Goal: Information Seeking & Learning: Learn about a topic

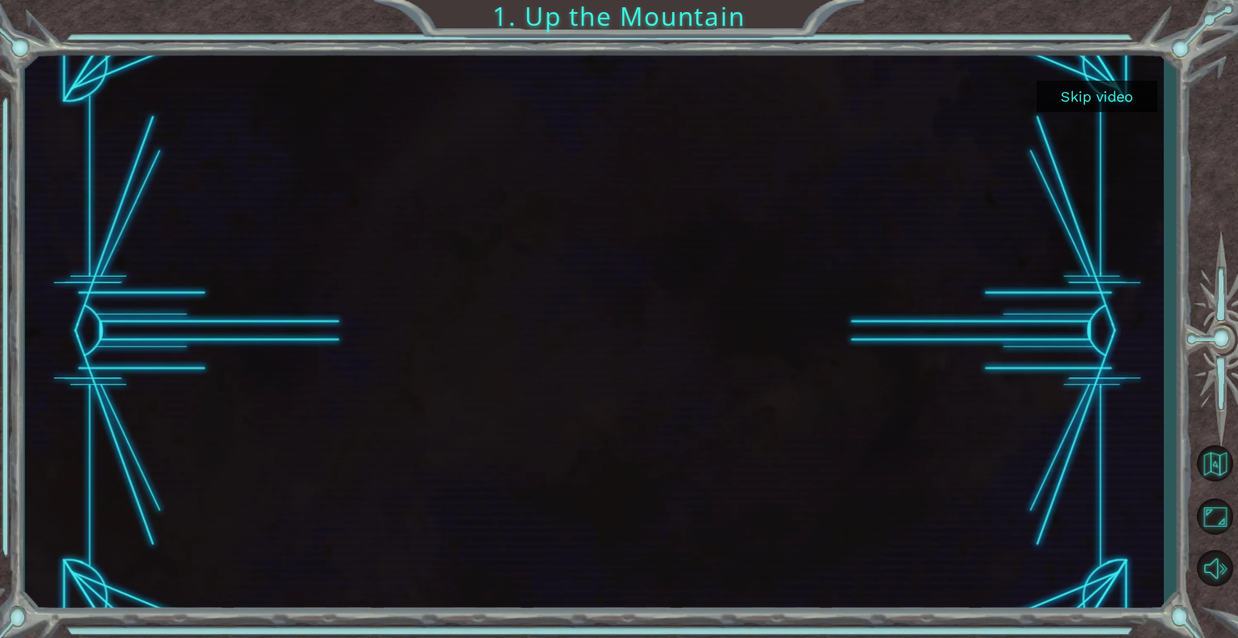
click at [1095, 103] on button "Skip video" at bounding box center [1096, 96] width 121 height 31
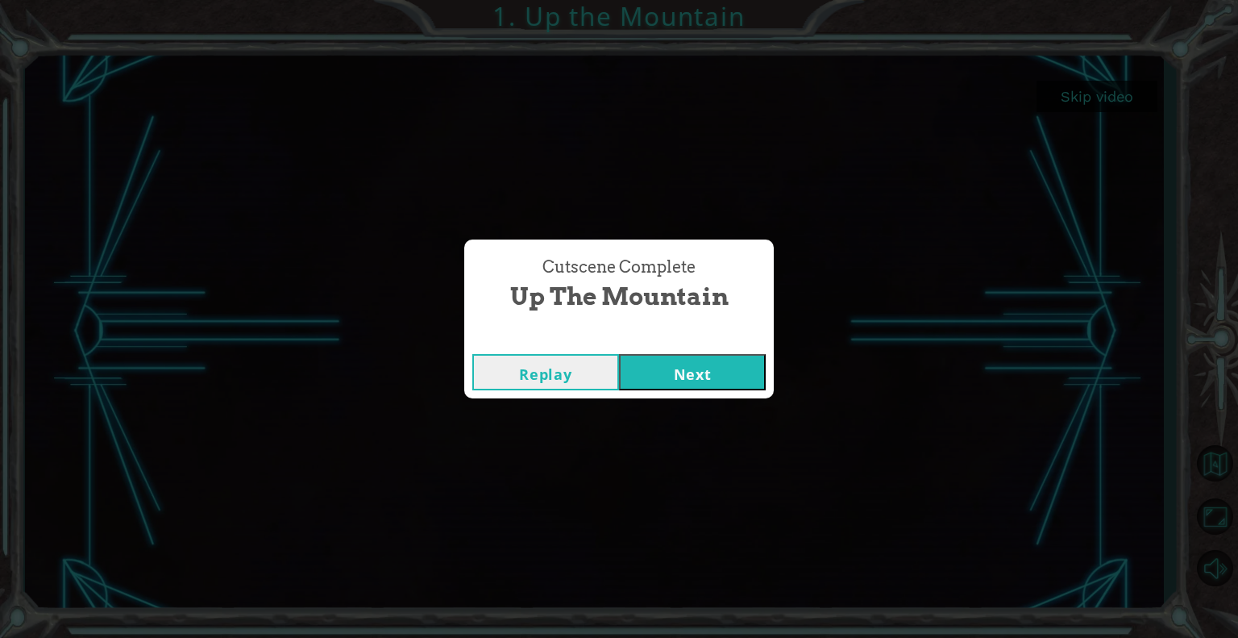
click at [569, 375] on button "Replay" at bounding box center [545, 372] width 147 height 36
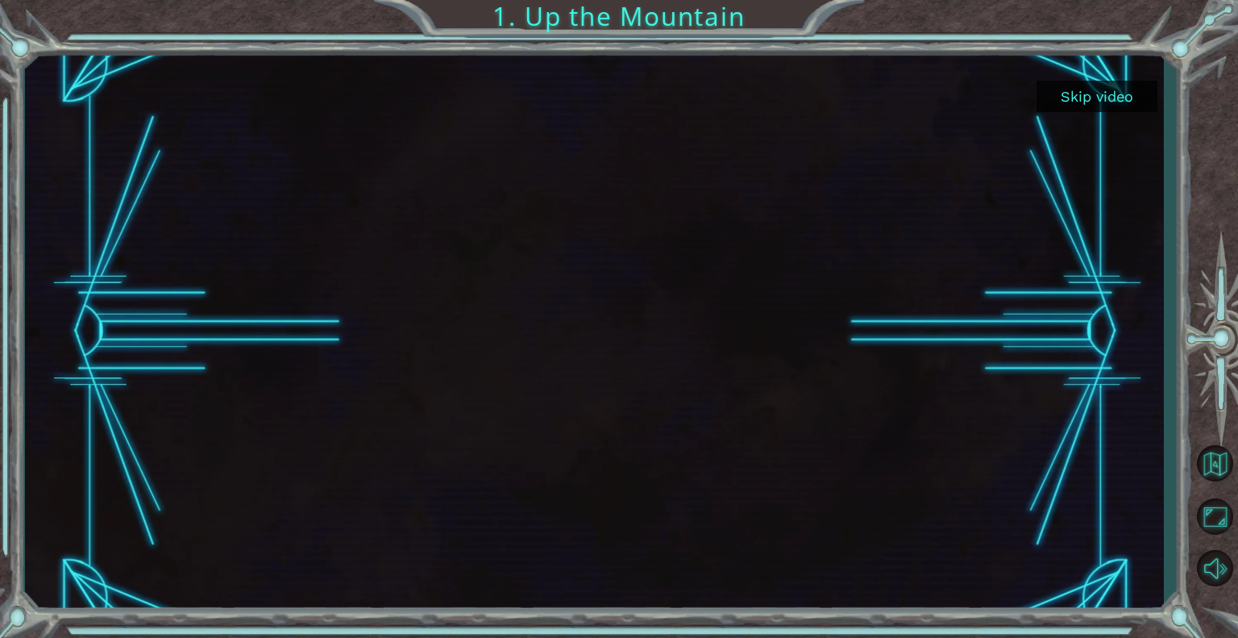
click at [35, 433] on div at bounding box center [594, 331] width 1139 height 561
click at [33, 404] on div at bounding box center [594, 331] width 1139 height 561
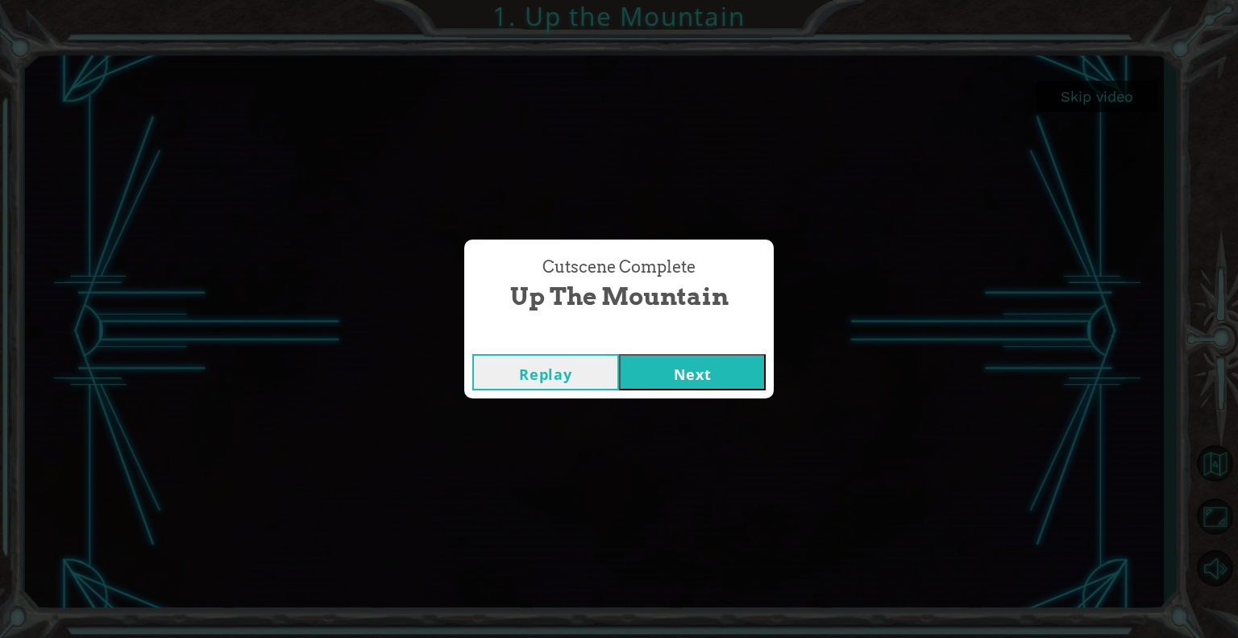
click at [737, 372] on button "Next" at bounding box center [692, 372] width 147 height 36
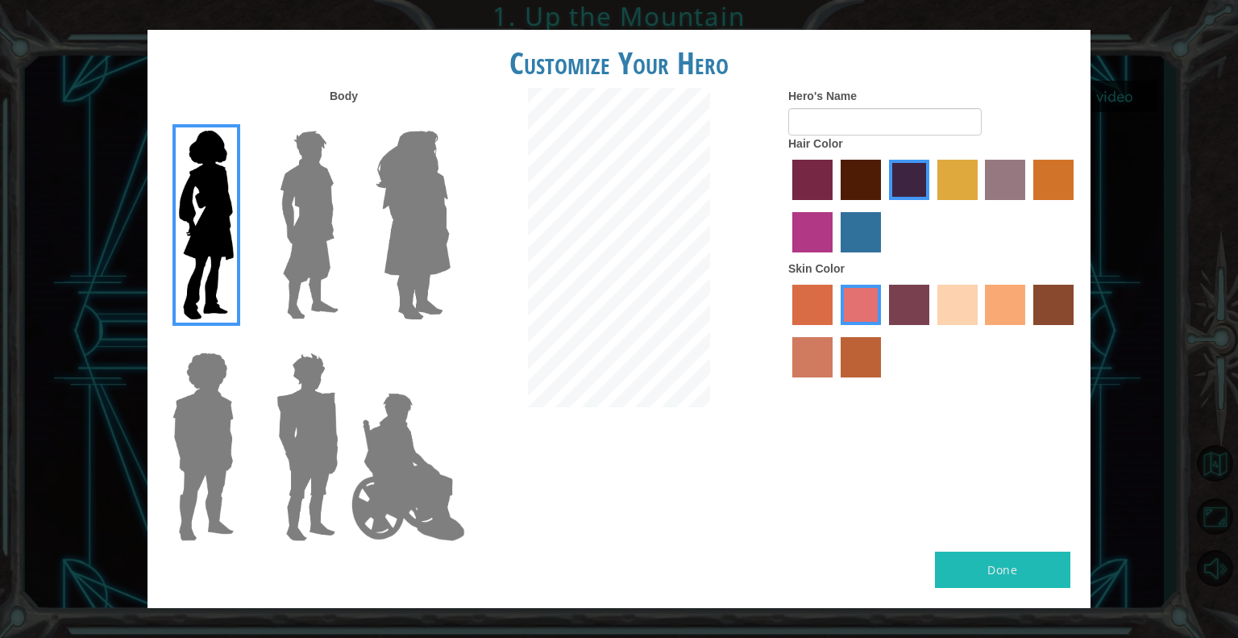
click at [304, 200] on img at bounding box center [309, 224] width 72 height 201
click at [345, 120] on input "Hero Lars" at bounding box center [345, 120] width 0 height 0
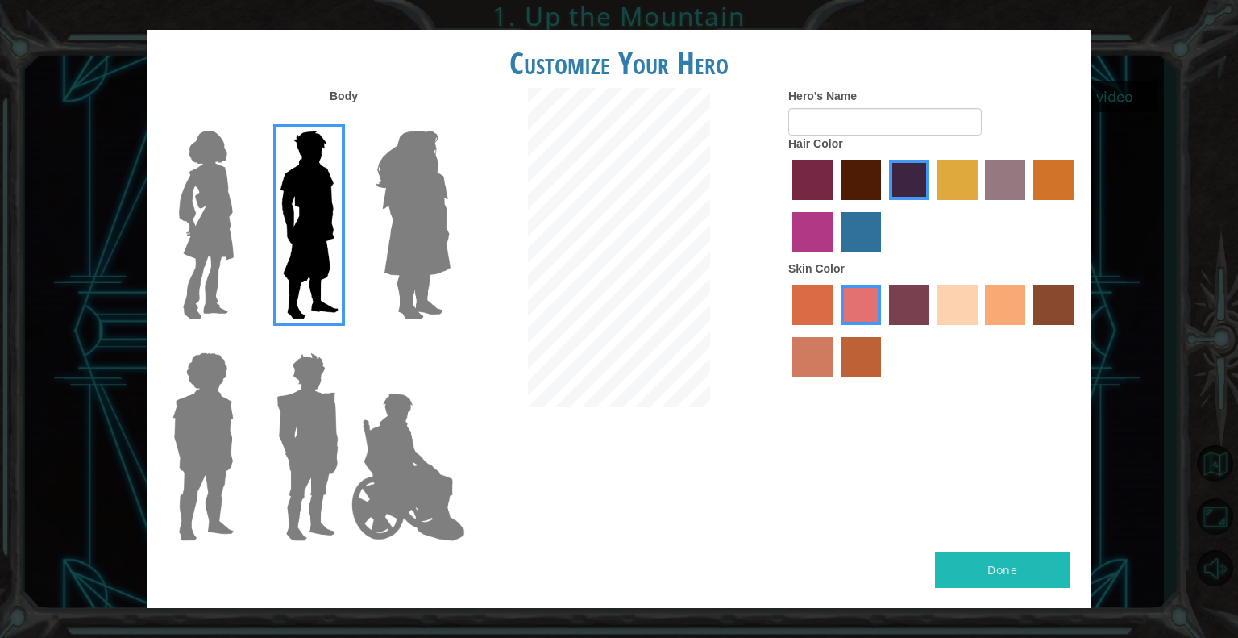
click at [388, 196] on img at bounding box center [413, 224] width 88 height 201
click at [450, 120] on input "Hero Amethyst" at bounding box center [450, 120] width 0 height 0
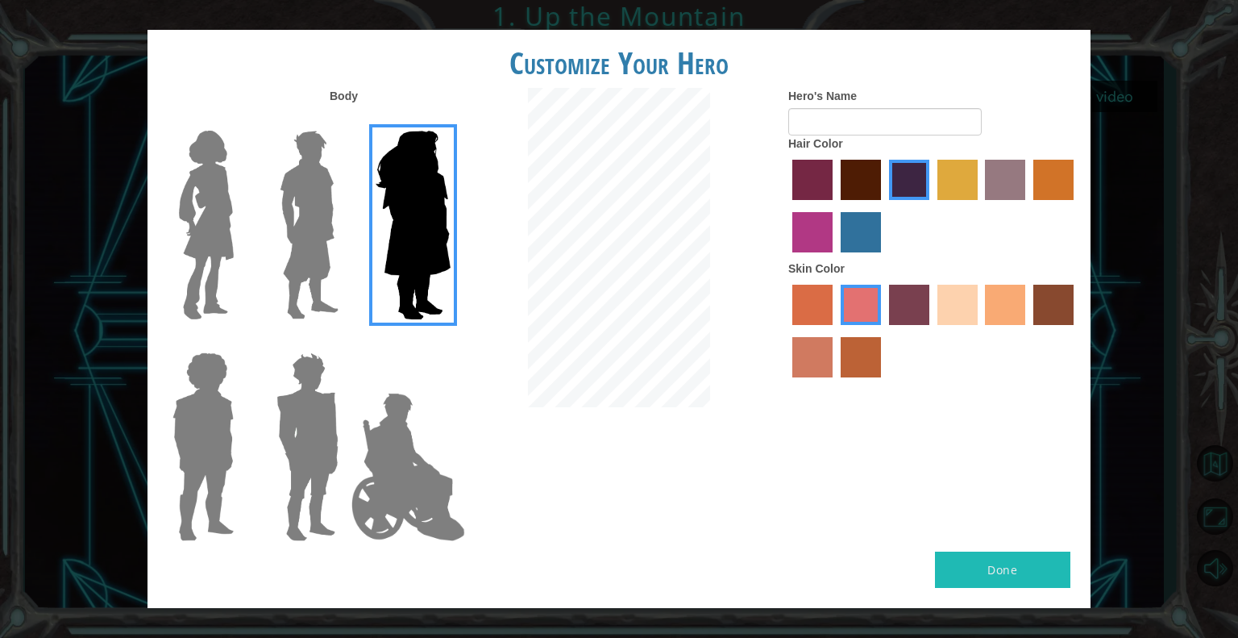
click at [235, 415] on img at bounding box center [203, 446] width 74 height 201
click at [240, 342] on input "Hero Steven" at bounding box center [240, 342] width 0 height 0
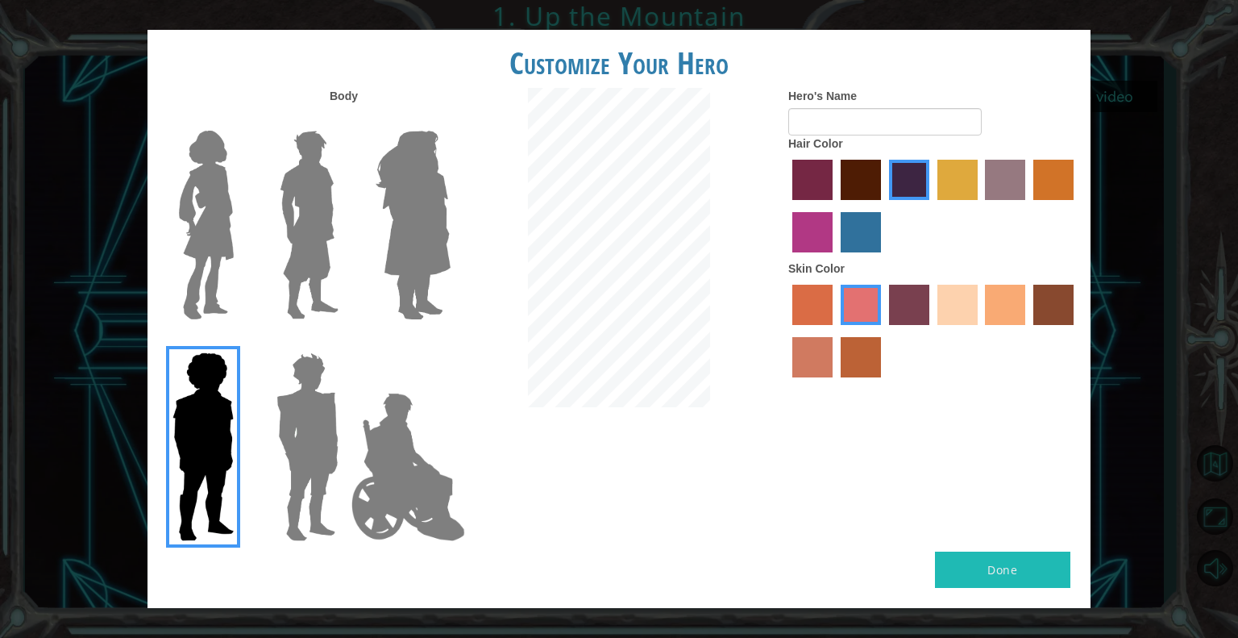
click at [323, 426] on img at bounding box center [307, 446] width 75 height 201
click at [345, 342] on input "Hero Garnet" at bounding box center [345, 342] width 0 height 0
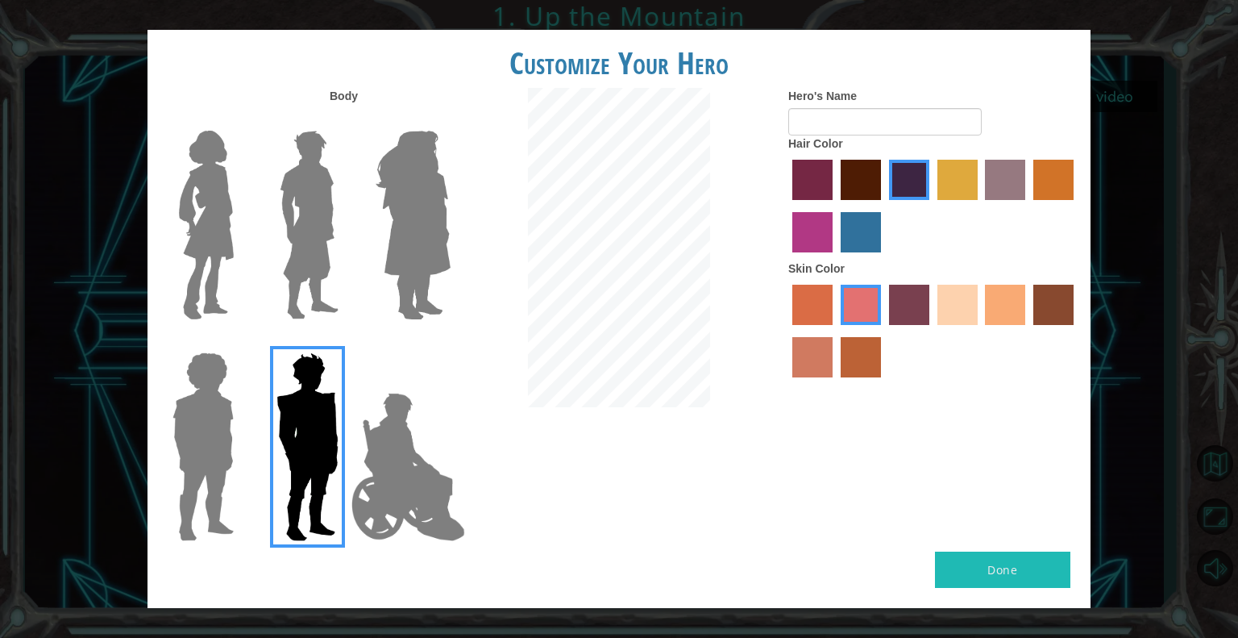
click at [208, 418] on img at bounding box center [203, 446] width 74 height 201
click at [240, 342] on input "Hero Steven" at bounding box center [240, 342] width 0 height 0
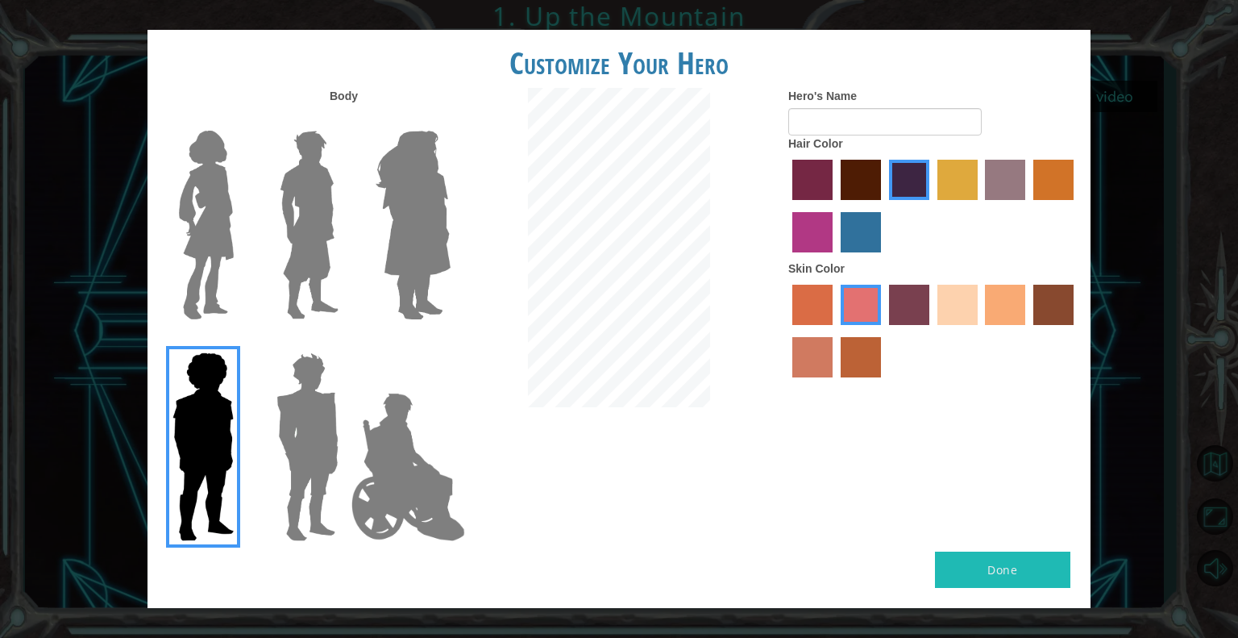
click at [1011, 318] on label "tacao skin color" at bounding box center [1005, 304] width 40 height 40
click at [980, 330] on input "tacao skin color" at bounding box center [980, 330] width 0 height 0
click at [954, 315] on label "sandy beach skin color" at bounding box center [957, 304] width 40 height 40
click at [932, 330] on input "sandy beach skin color" at bounding box center [932, 330] width 0 height 0
click at [295, 230] on img at bounding box center [309, 224] width 72 height 201
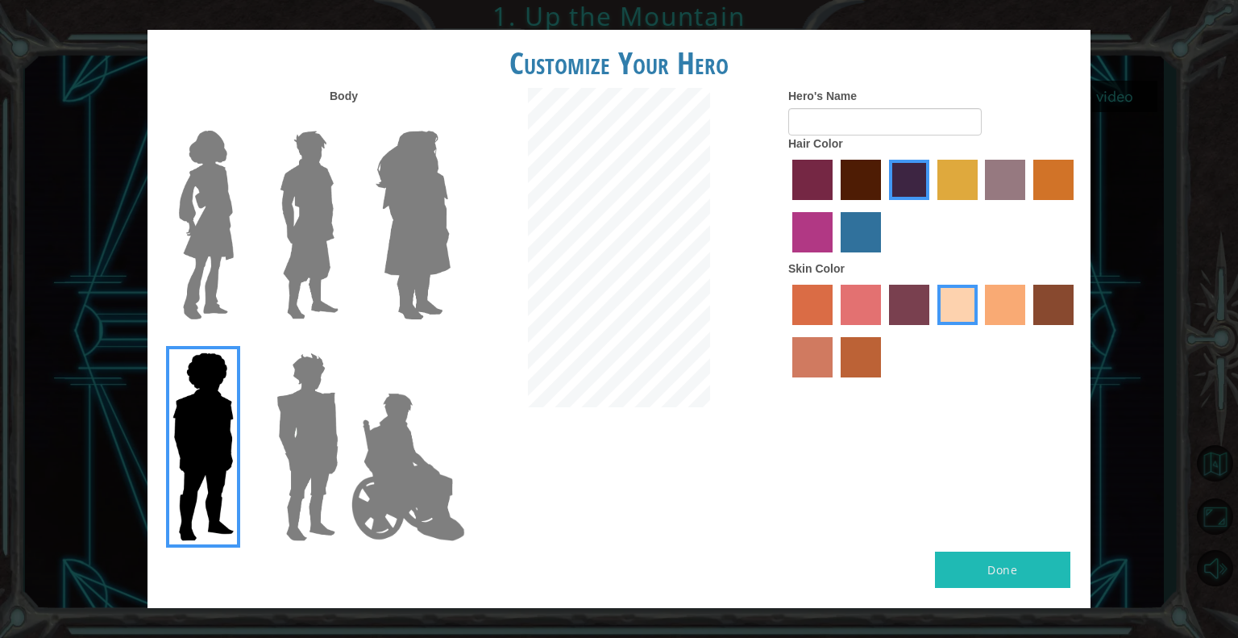
click at [345, 120] on input "Hero Lars" at bounding box center [345, 120] width 0 height 0
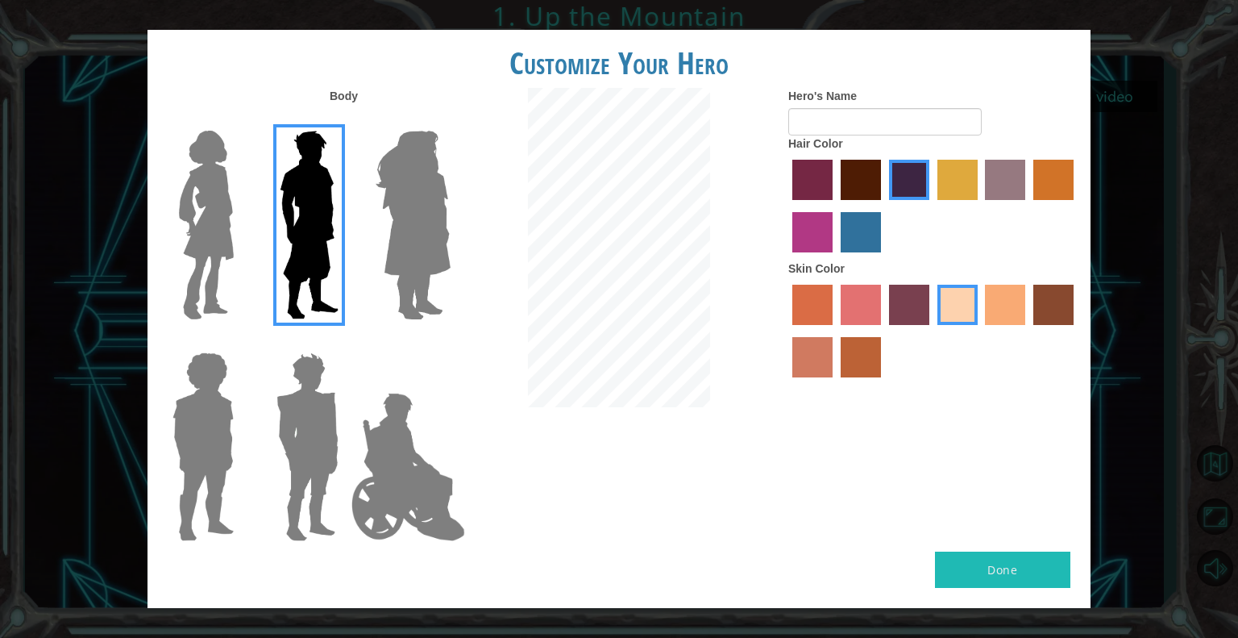
click at [318, 436] on img at bounding box center [307, 446] width 75 height 201
click at [345, 342] on input "Hero Garnet" at bounding box center [345, 342] width 0 height 0
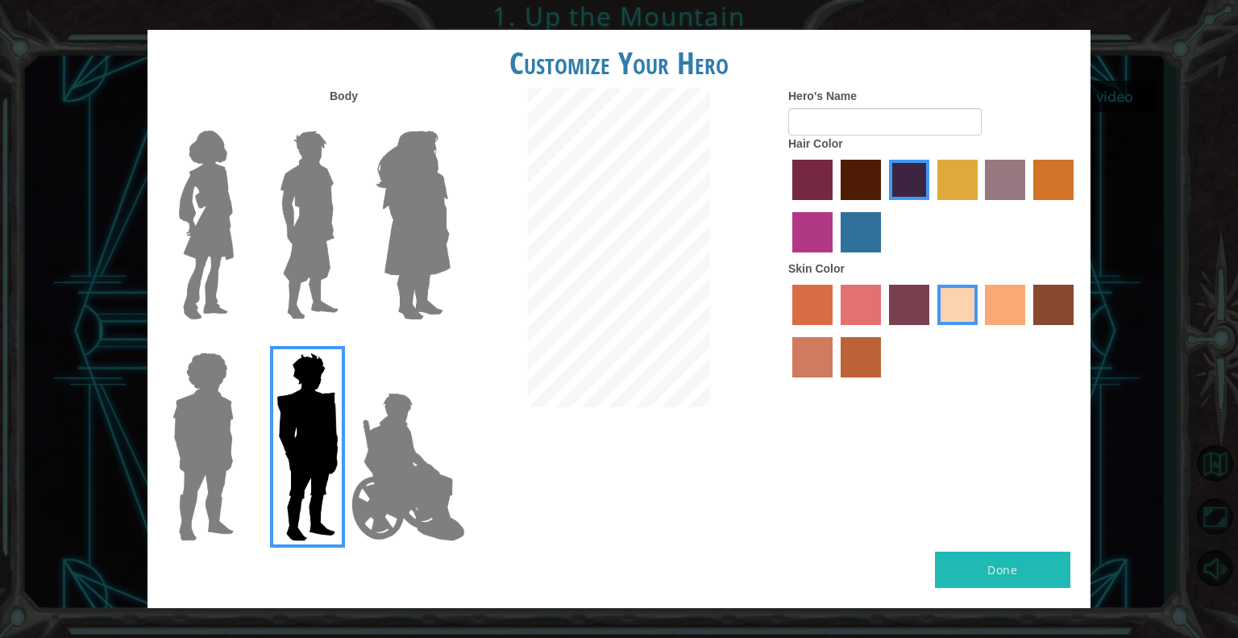
click at [315, 222] on img at bounding box center [309, 224] width 72 height 201
click at [345, 120] on input "Hero Lars" at bounding box center [345, 120] width 0 height 0
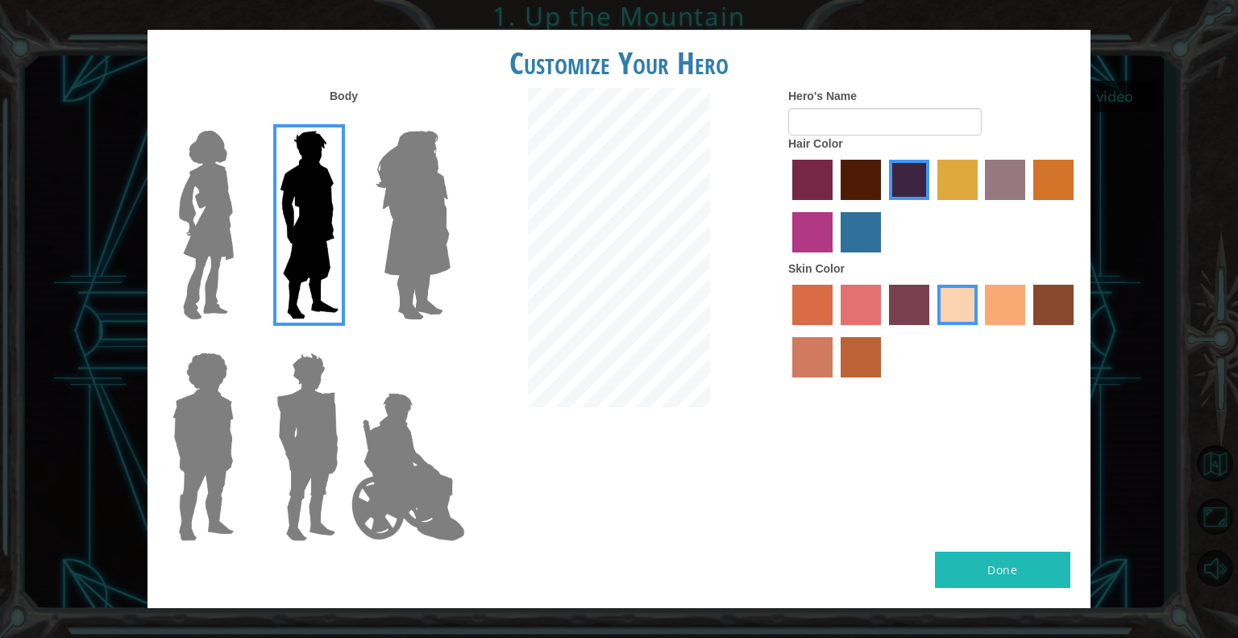
click at [325, 434] on img at bounding box center [307, 446] width 75 height 201
click at [345, 342] on input "Hero Garnet" at bounding box center [345, 342] width 0 height 0
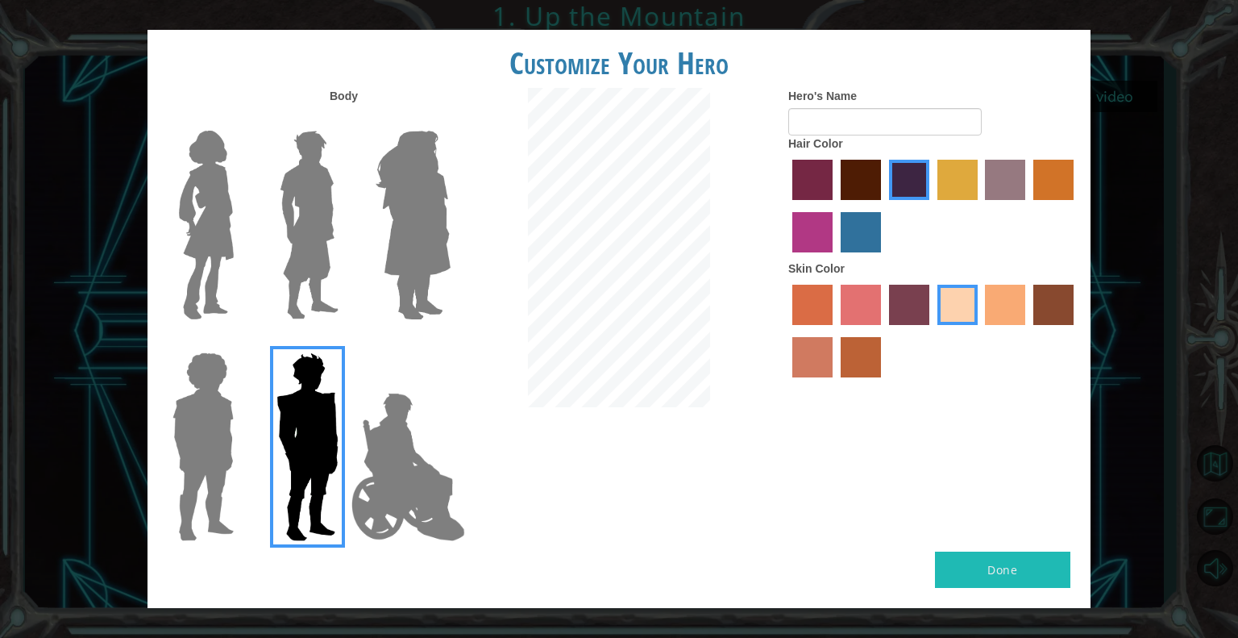
click at [409, 228] on img at bounding box center [413, 224] width 88 height 201
click at [450, 120] on input "Hero Amethyst" at bounding box center [450, 120] width 0 height 0
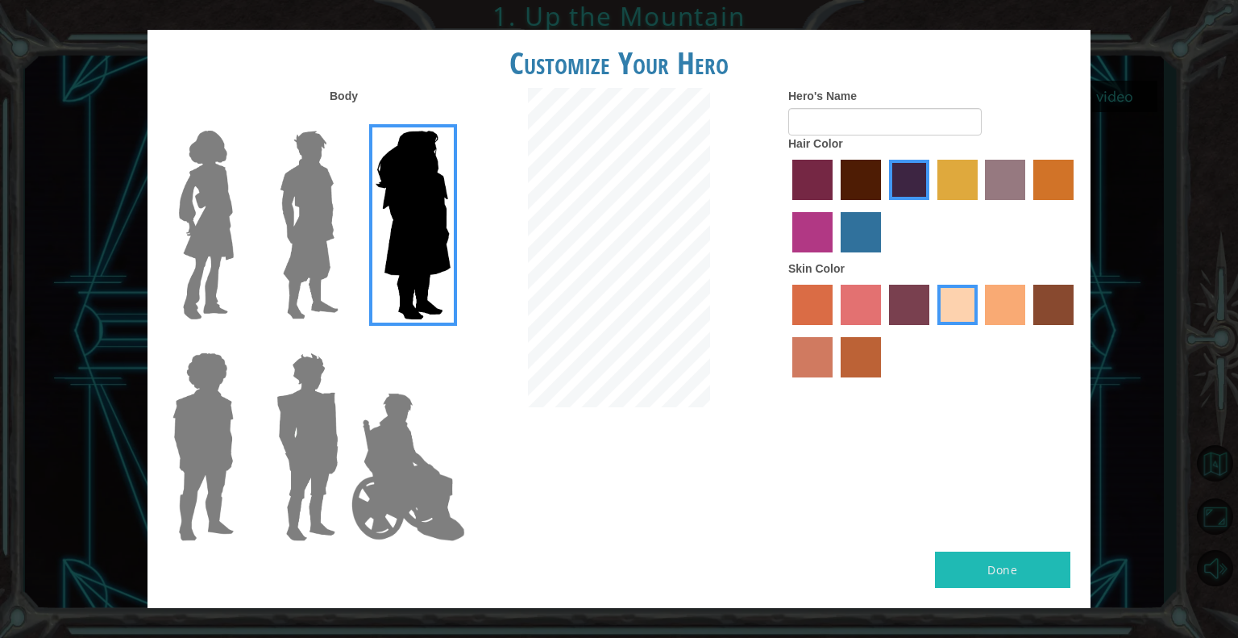
click at [329, 229] on img at bounding box center [309, 224] width 72 height 201
click at [345, 120] on input "Hero Lars" at bounding box center [345, 120] width 0 height 0
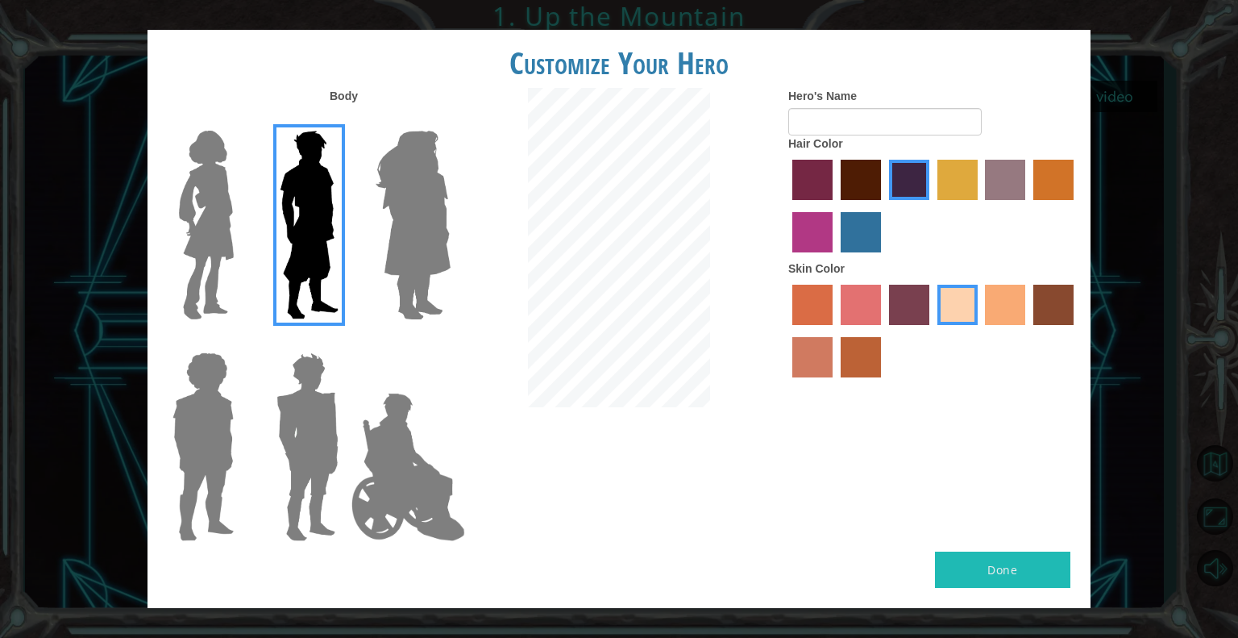
click at [1003, 177] on label "bazaar hair color" at bounding box center [1005, 180] width 40 height 40
click at [980, 206] on input "bazaar hair color" at bounding box center [980, 206] width 0 height 0
click at [887, 118] on input "Hero's Name" at bounding box center [884, 121] width 193 height 27
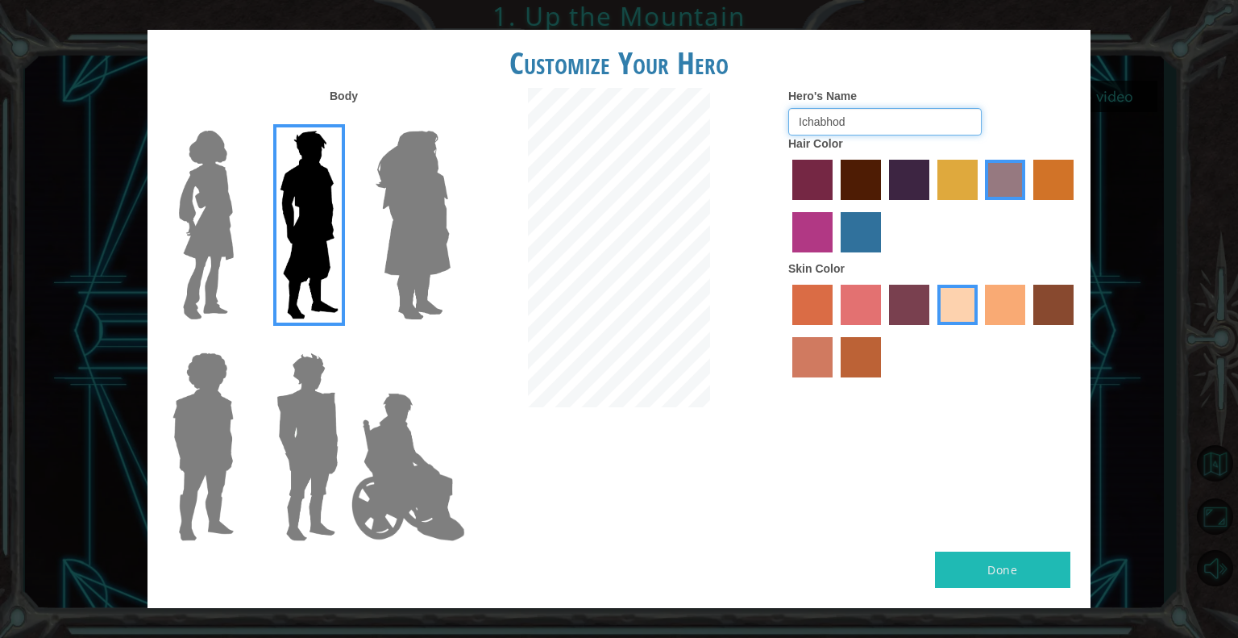
click at [833, 121] on input "Ichabhod" at bounding box center [884, 121] width 193 height 27
type input "Ichabod"
click at [1033, 570] on button "Done" at bounding box center [1002, 569] width 135 height 36
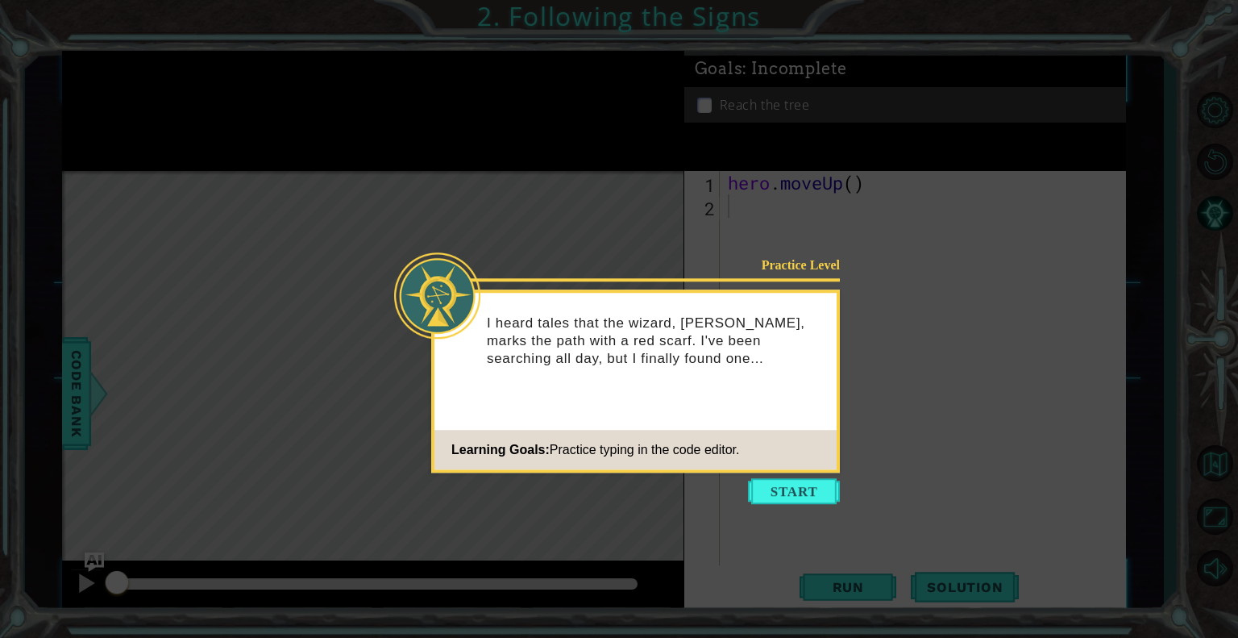
click at [648, 351] on p "I heard tales that the wizard, [PERSON_NAME], marks the path with a red scarf. …" at bounding box center [656, 340] width 338 height 53
click at [788, 496] on button "Start" at bounding box center [794, 491] width 92 height 26
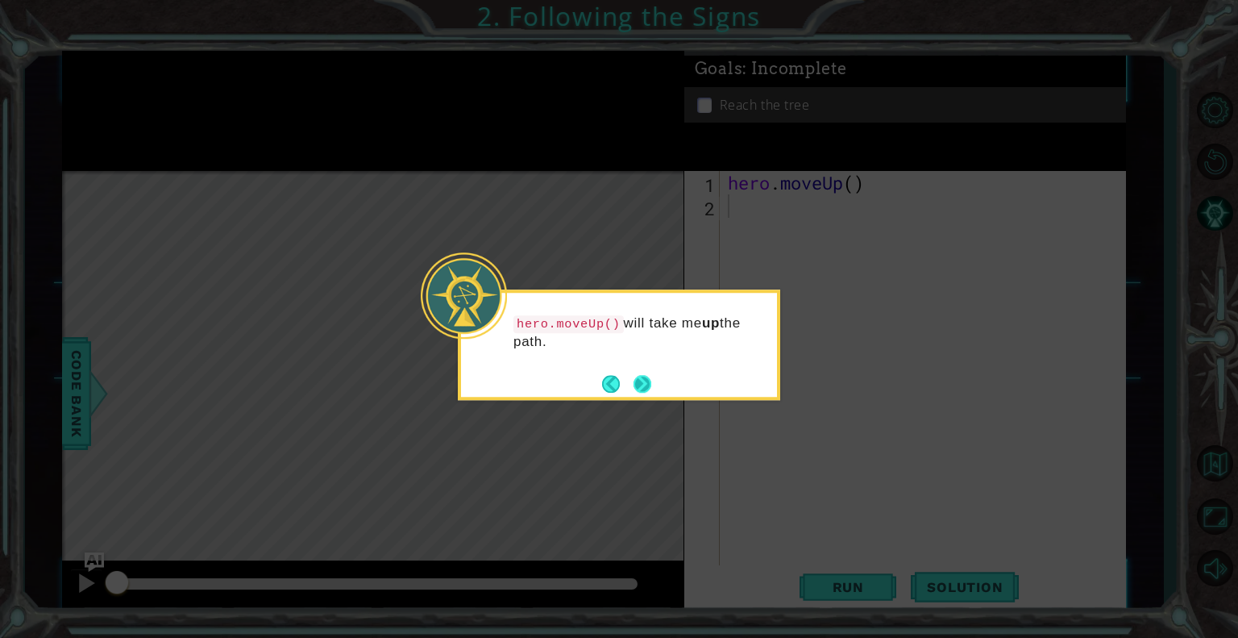
click at [639, 386] on button "Next" at bounding box center [642, 384] width 18 height 18
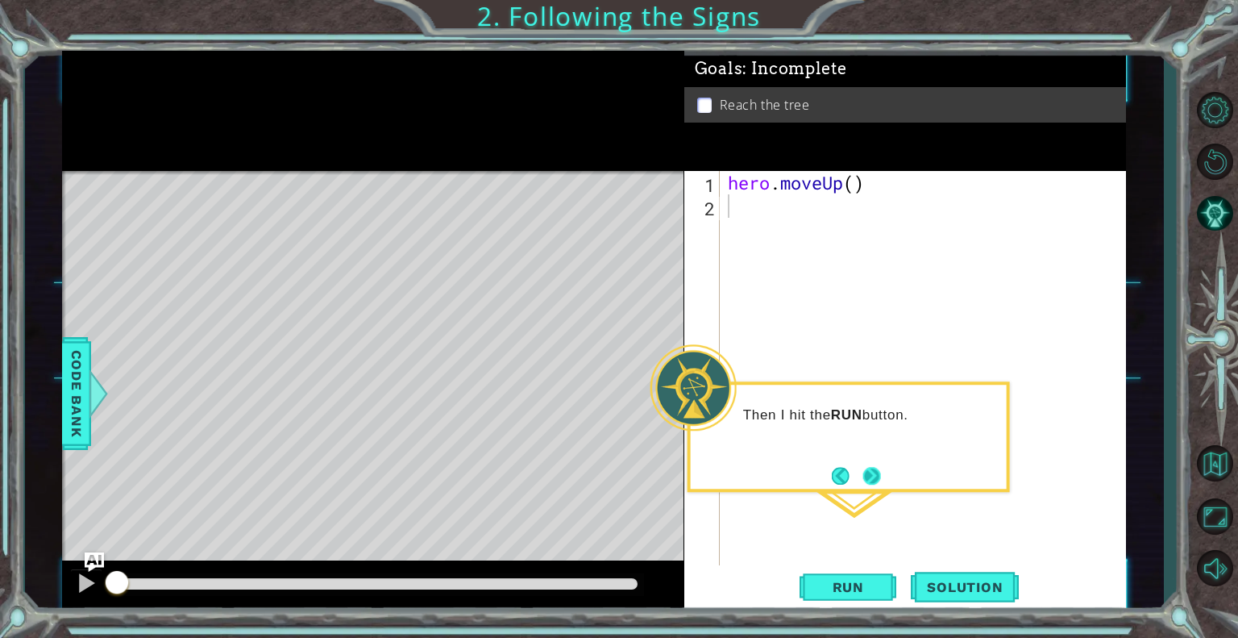
click at [871, 474] on button "Next" at bounding box center [872, 476] width 18 height 18
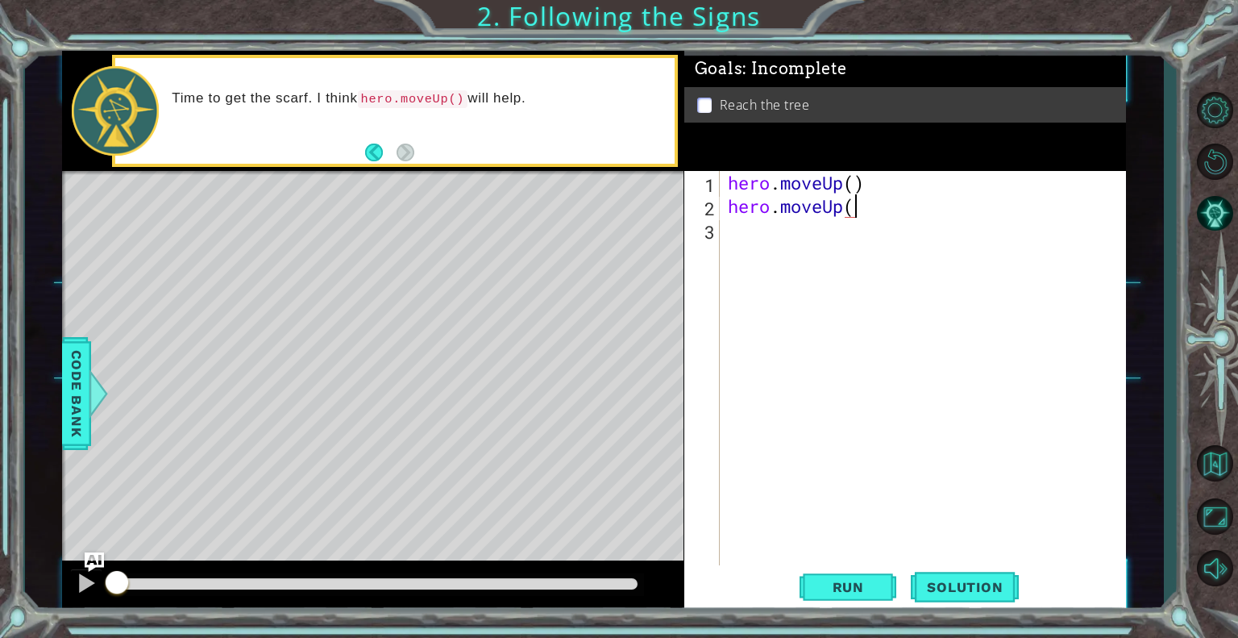
scroll to position [0, 5]
type textarea "hero.moveUp()"
click at [854, 579] on span "Run" at bounding box center [848, 587] width 64 height 16
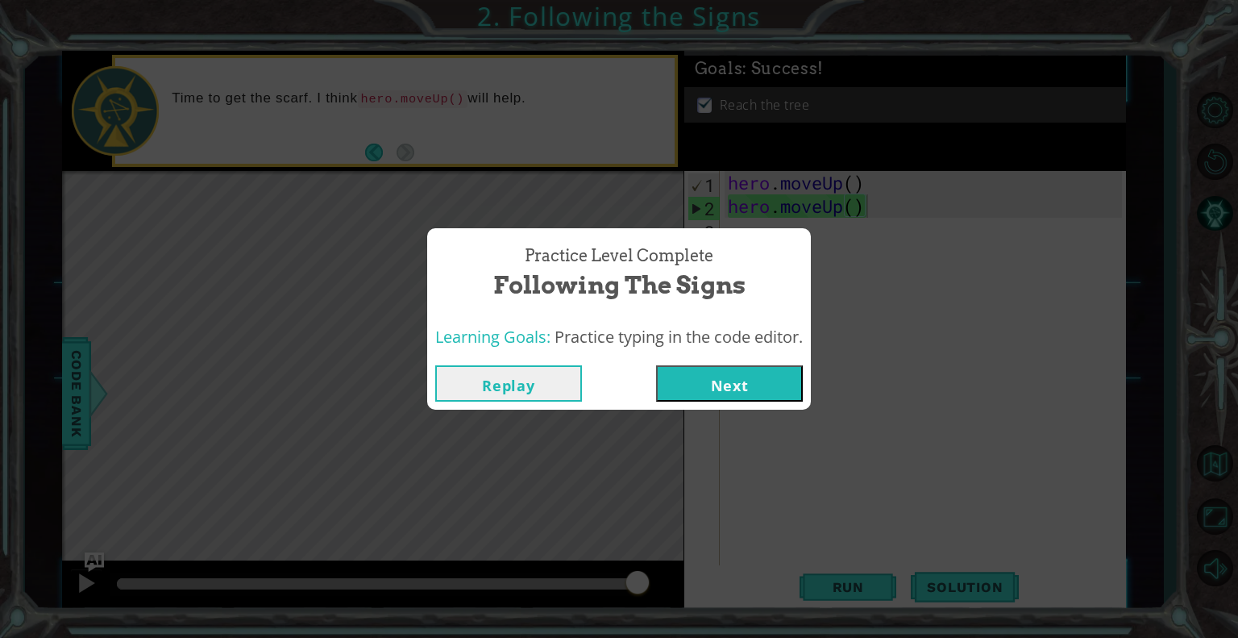
click at [729, 383] on button "Next" at bounding box center [729, 383] width 147 height 36
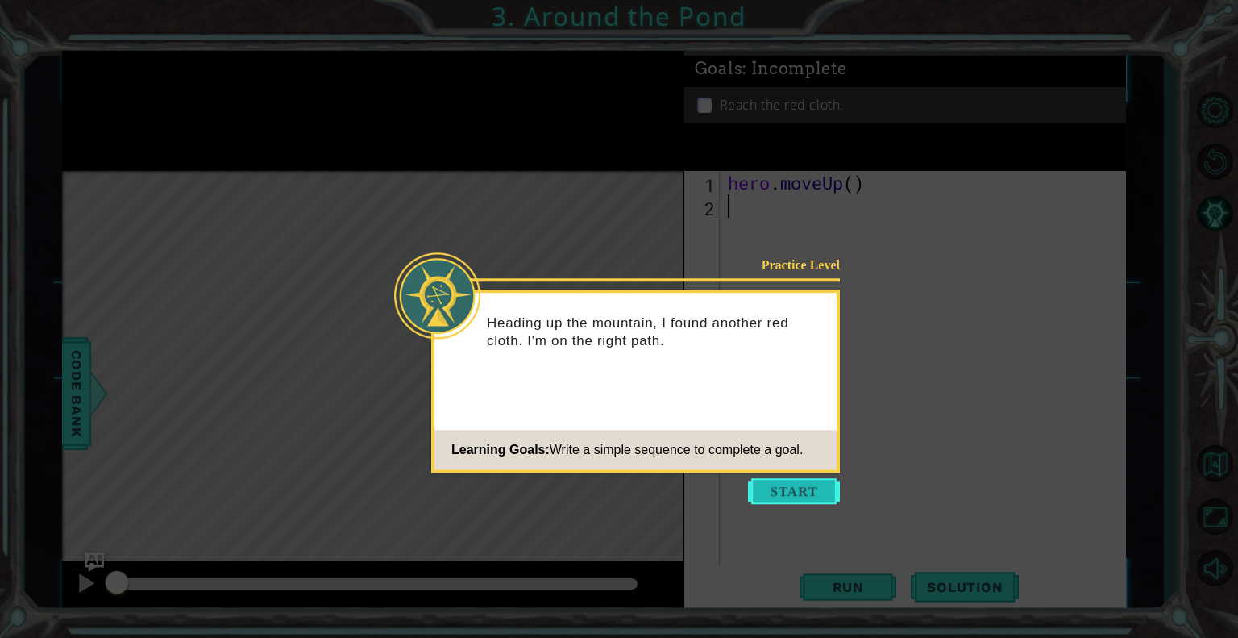
click at [803, 494] on button "Start" at bounding box center [794, 491] width 92 height 26
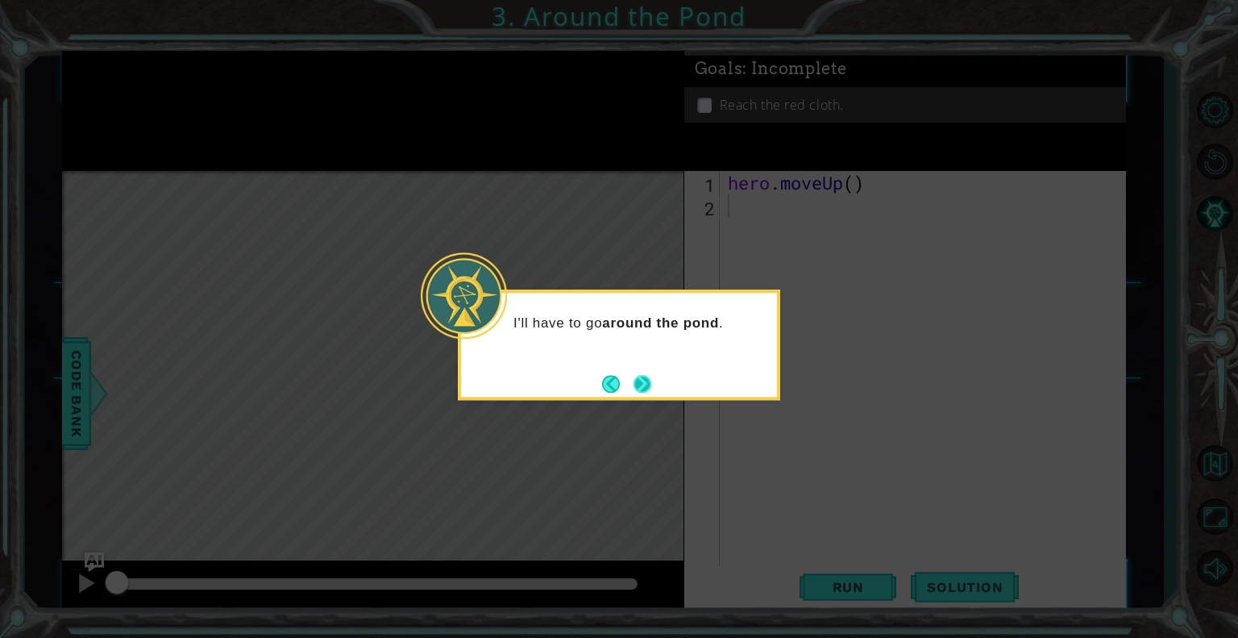
click at [653, 386] on div "I'll have to go around the pond ." at bounding box center [619, 344] width 322 height 110
click at [637, 381] on button "Next" at bounding box center [642, 384] width 18 height 18
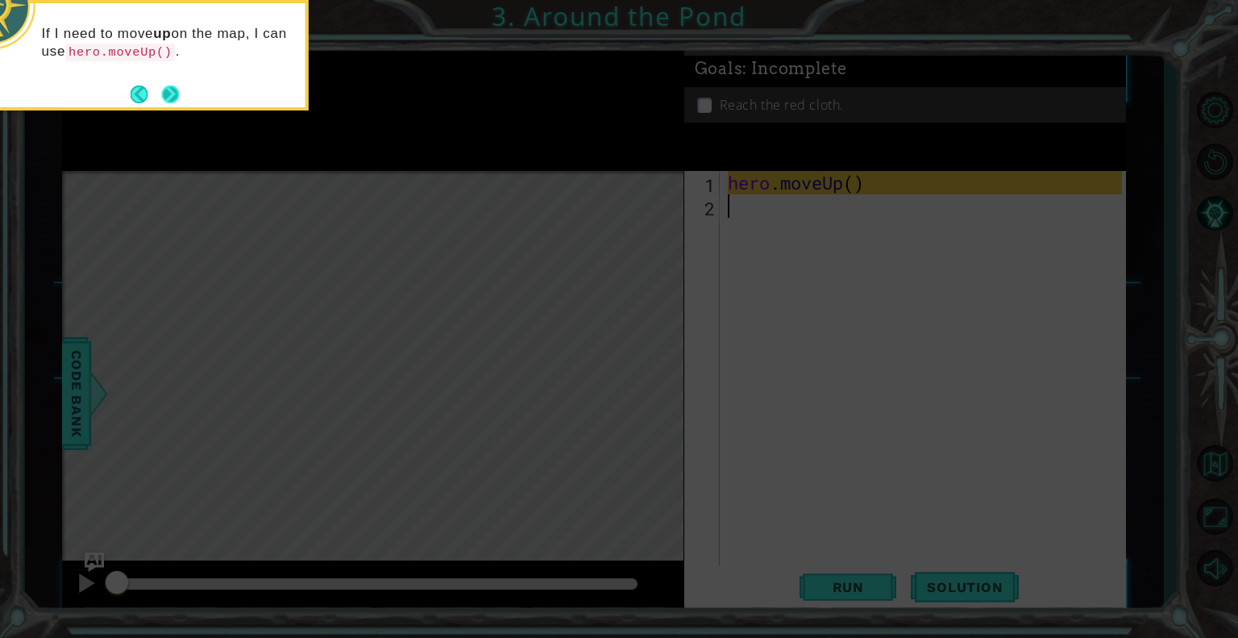
click at [174, 100] on button "Next" at bounding box center [171, 94] width 18 height 18
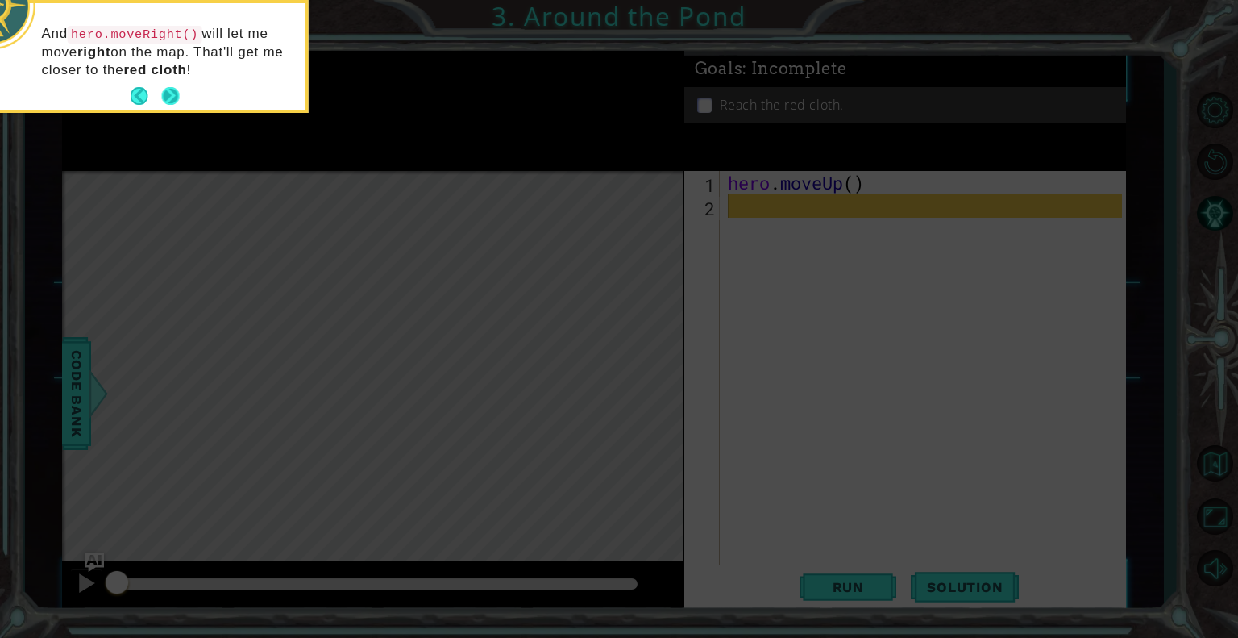
click at [174, 89] on button "Next" at bounding box center [171, 96] width 18 height 18
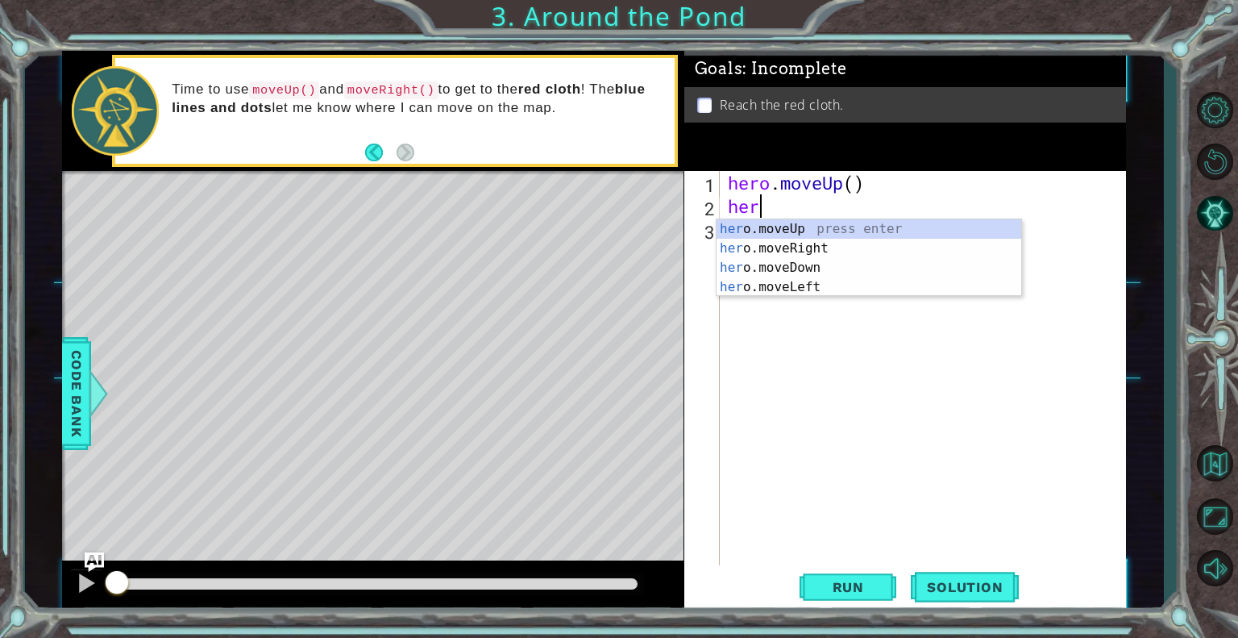
type textarea "hero"
click at [786, 228] on div "hero .moveUp press enter hero .moveRight press enter hero .moveDown press enter…" at bounding box center [868, 277] width 305 height 116
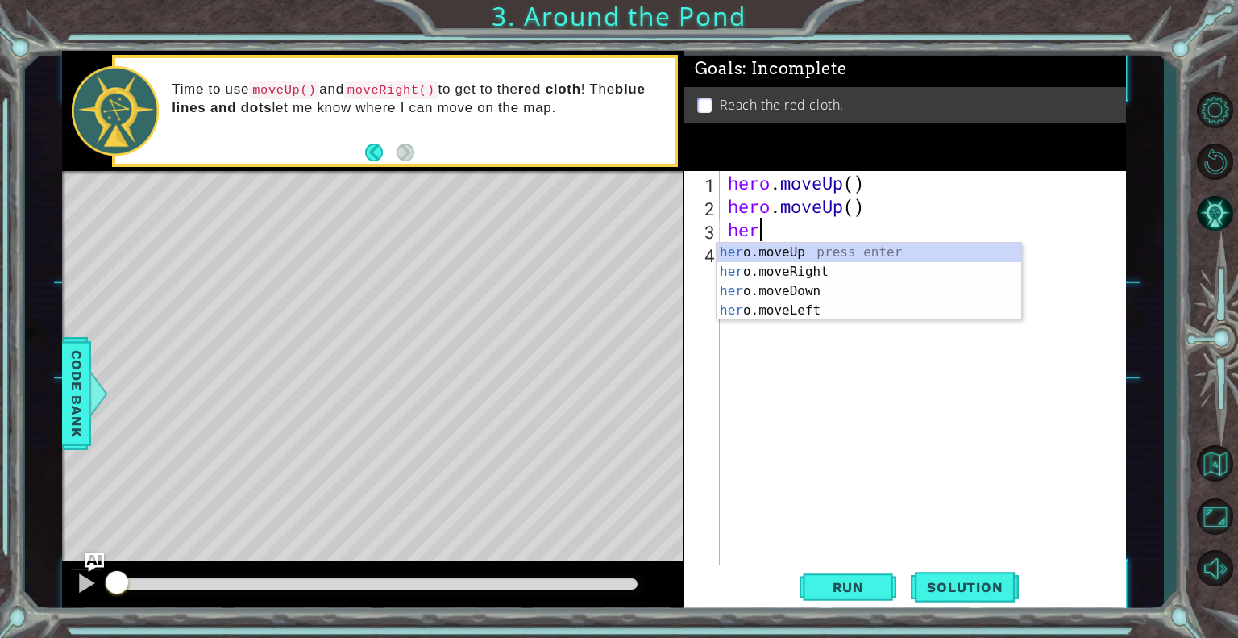
type textarea "hero"
click at [787, 268] on div "hero .moveUp press enter hero .moveRight press enter hero .moveDown press enter…" at bounding box center [868, 301] width 305 height 116
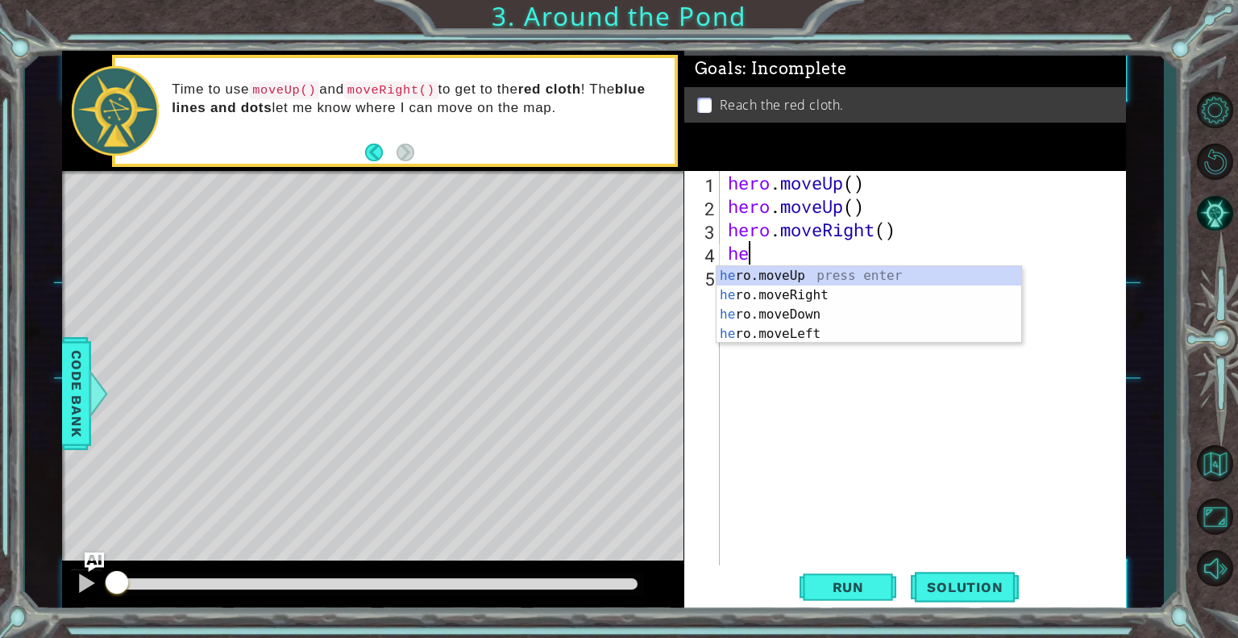
type textarea "hero"
click at [804, 276] on div "hero .moveUp press enter hero .moveRight press enter hero .moveDown press enter…" at bounding box center [868, 324] width 305 height 116
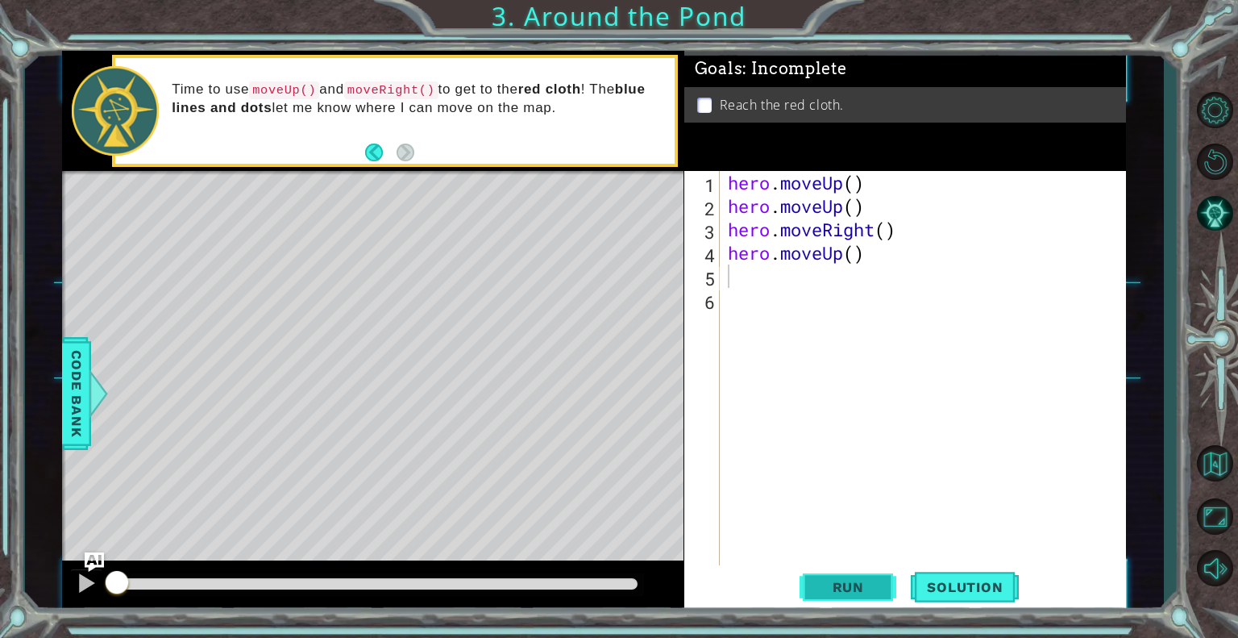
click at [850, 584] on span "Run" at bounding box center [848, 587] width 64 height 16
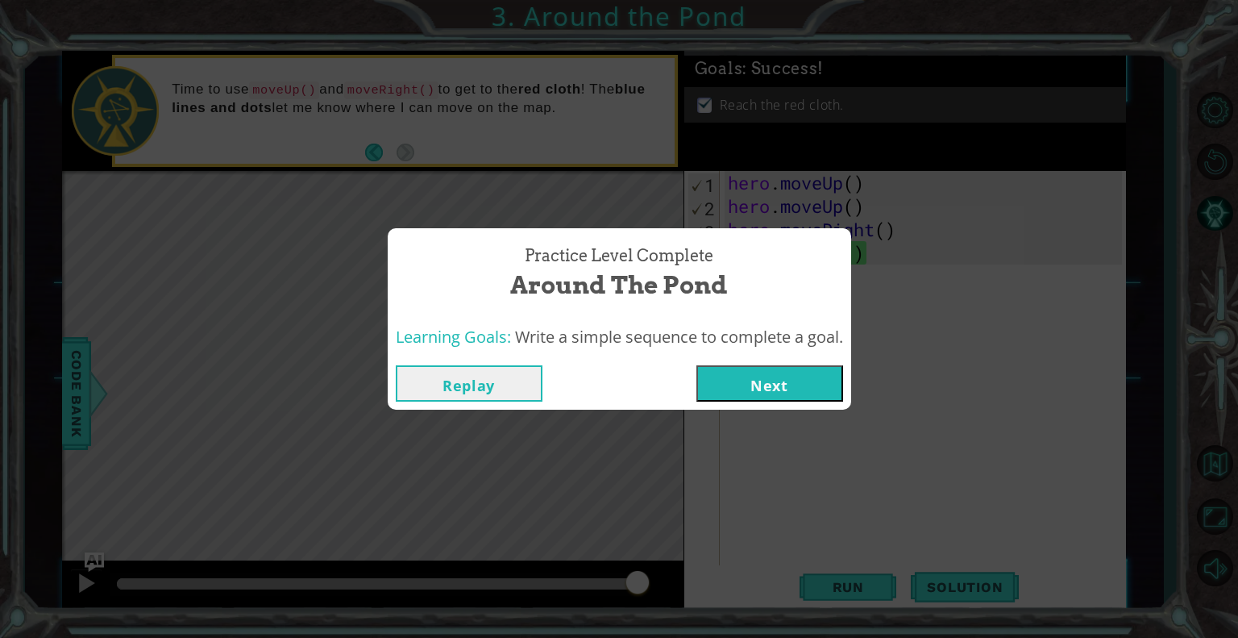
click at [761, 383] on button "Next" at bounding box center [769, 383] width 147 height 36
